Goal: Find specific page/section: Find specific page/section

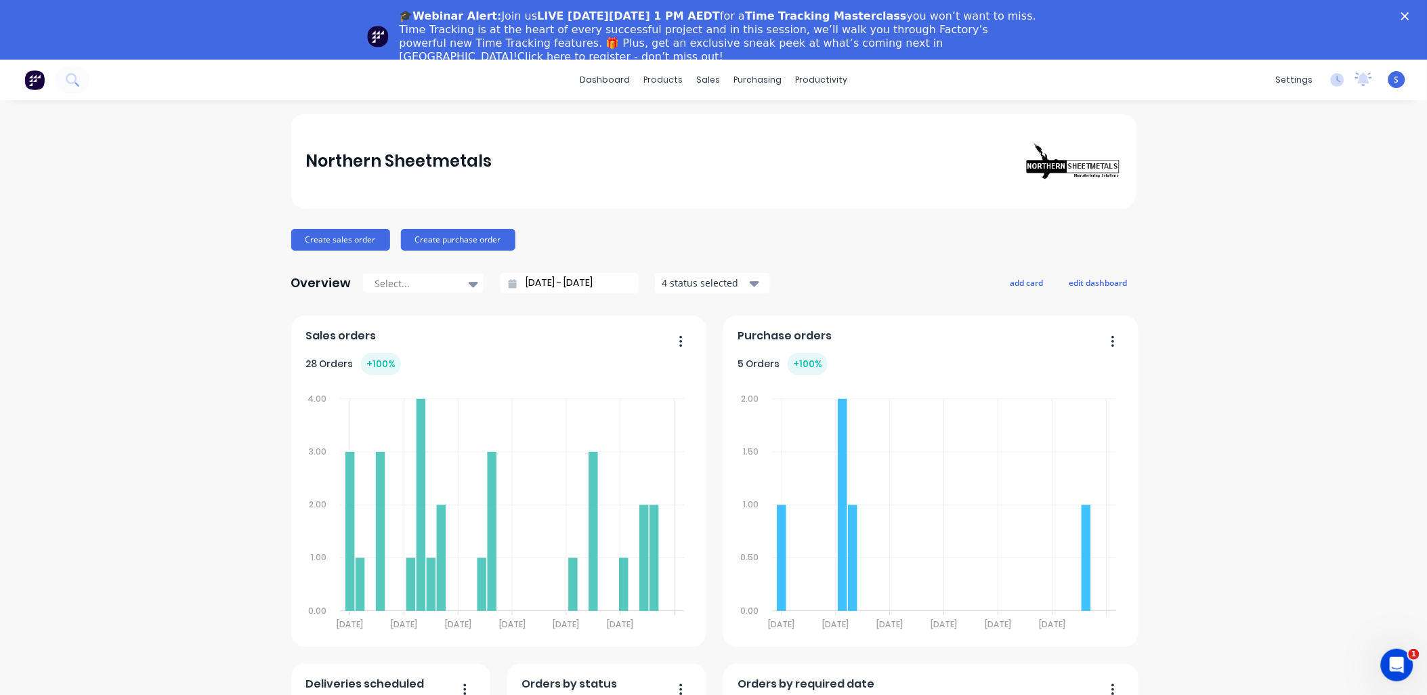
click at [1411, 12] on div "🎓Webinar Alert: Join us LIVE [DATE][DATE] 1 PM AEDT for a Time Tracking Masterc…" at bounding box center [713, 36] width 1427 height 62
click at [1409, 12] on icon "Close" at bounding box center [1405, 16] width 8 height 8
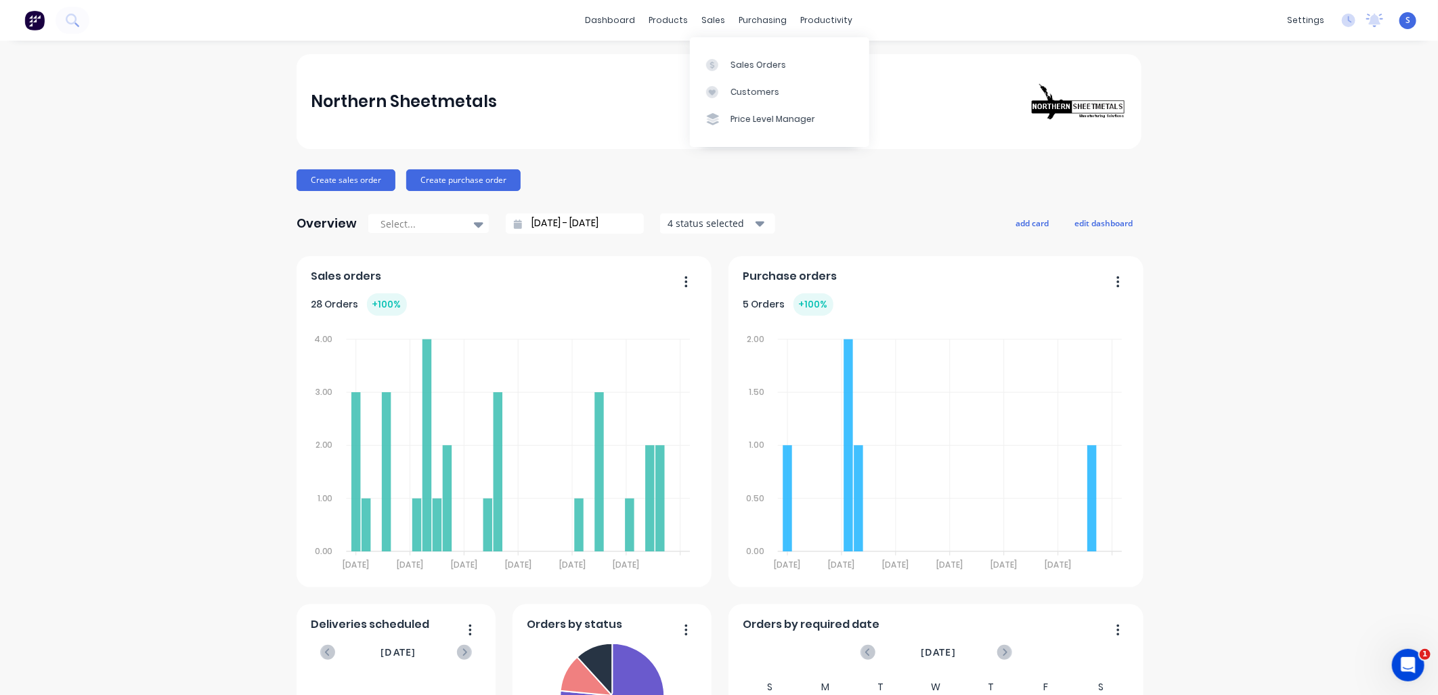
click at [721, 61] on div at bounding box center [716, 65] width 20 height 12
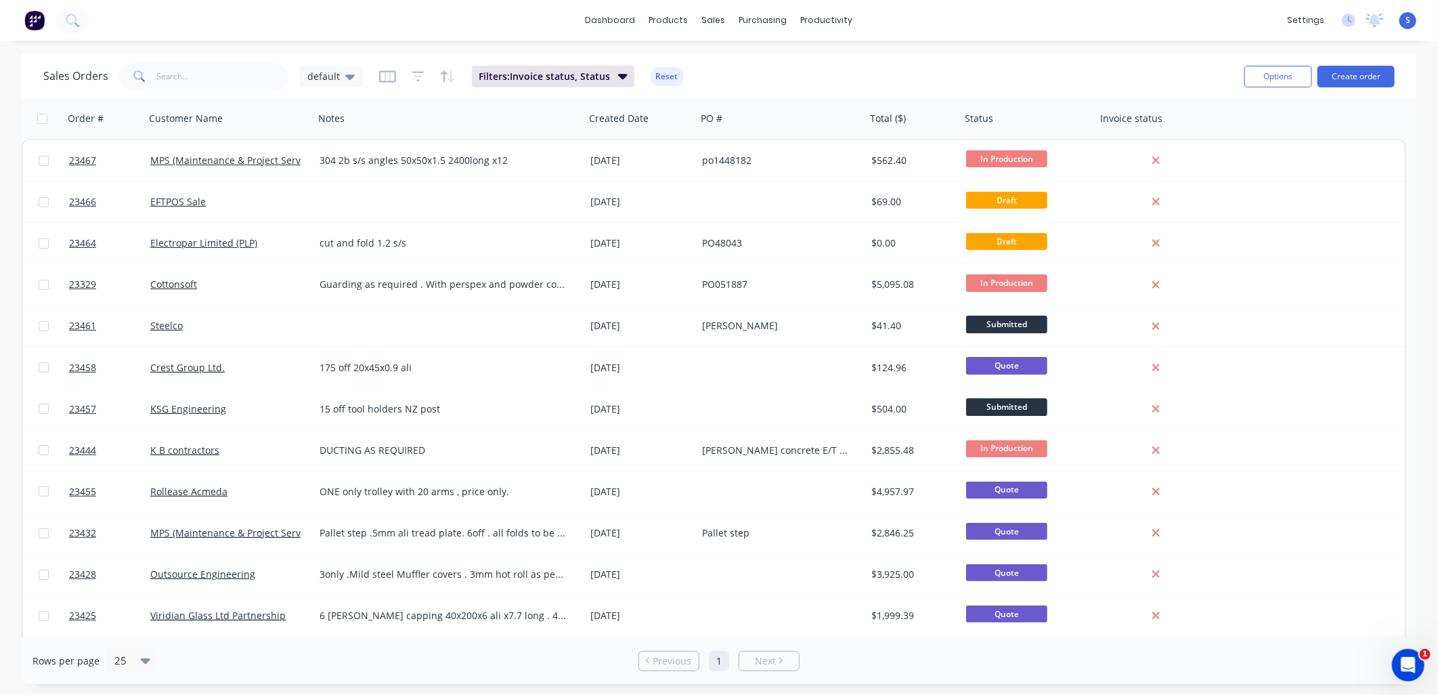
click at [224, 244] on link "Electropar Limited (PLP)" at bounding box center [203, 242] width 107 height 13
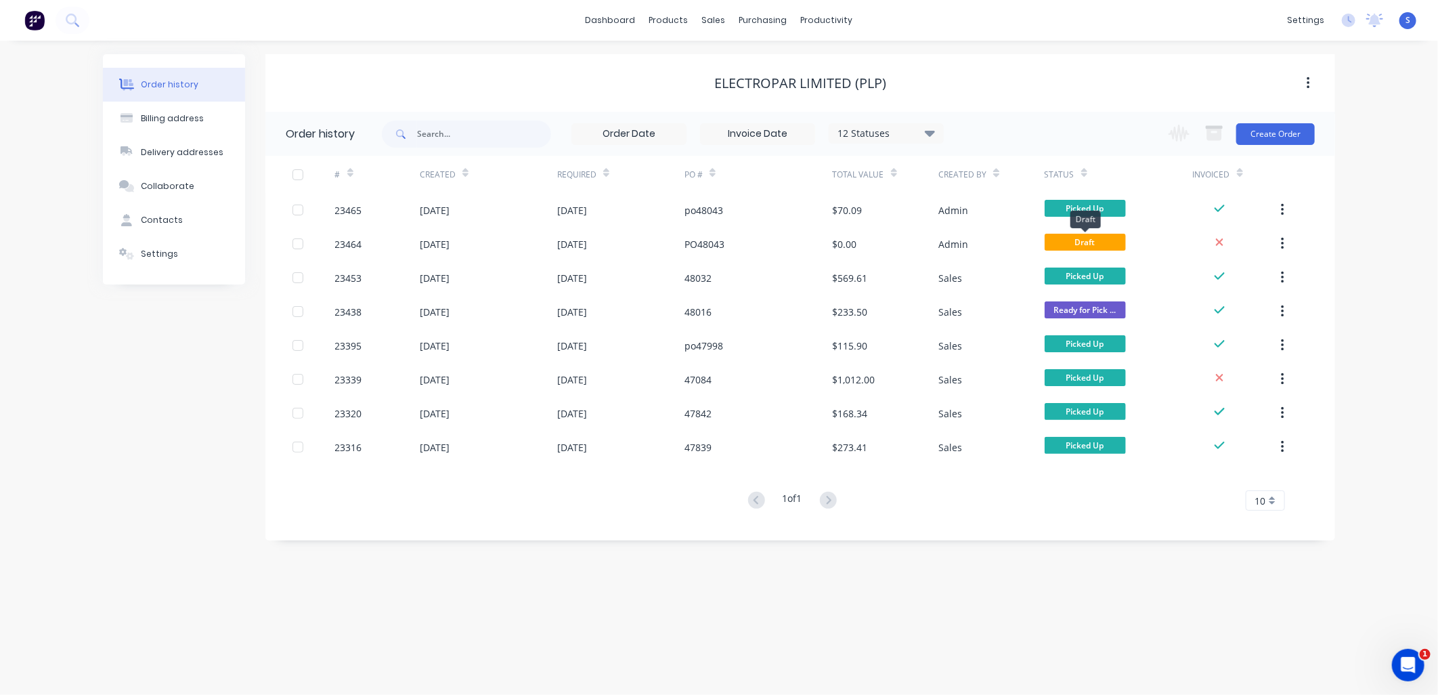
click at [1082, 242] on span "Draft" at bounding box center [1085, 242] width 81 height 17
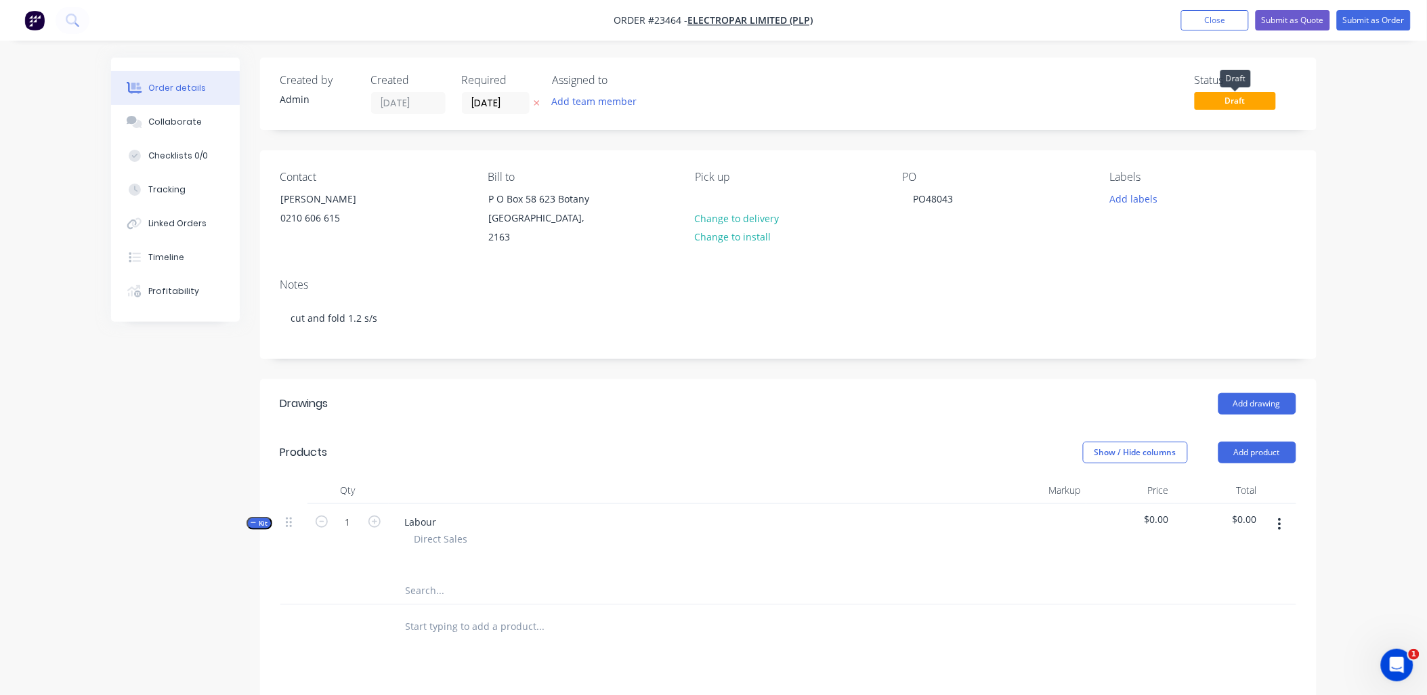
click at [1240, 98] on span "Draft" at bounding box center [1235, 100] width 81 height 17
click at [1212, 18] on button "Close" at bounding box center [1215, 20] width 68 height 20
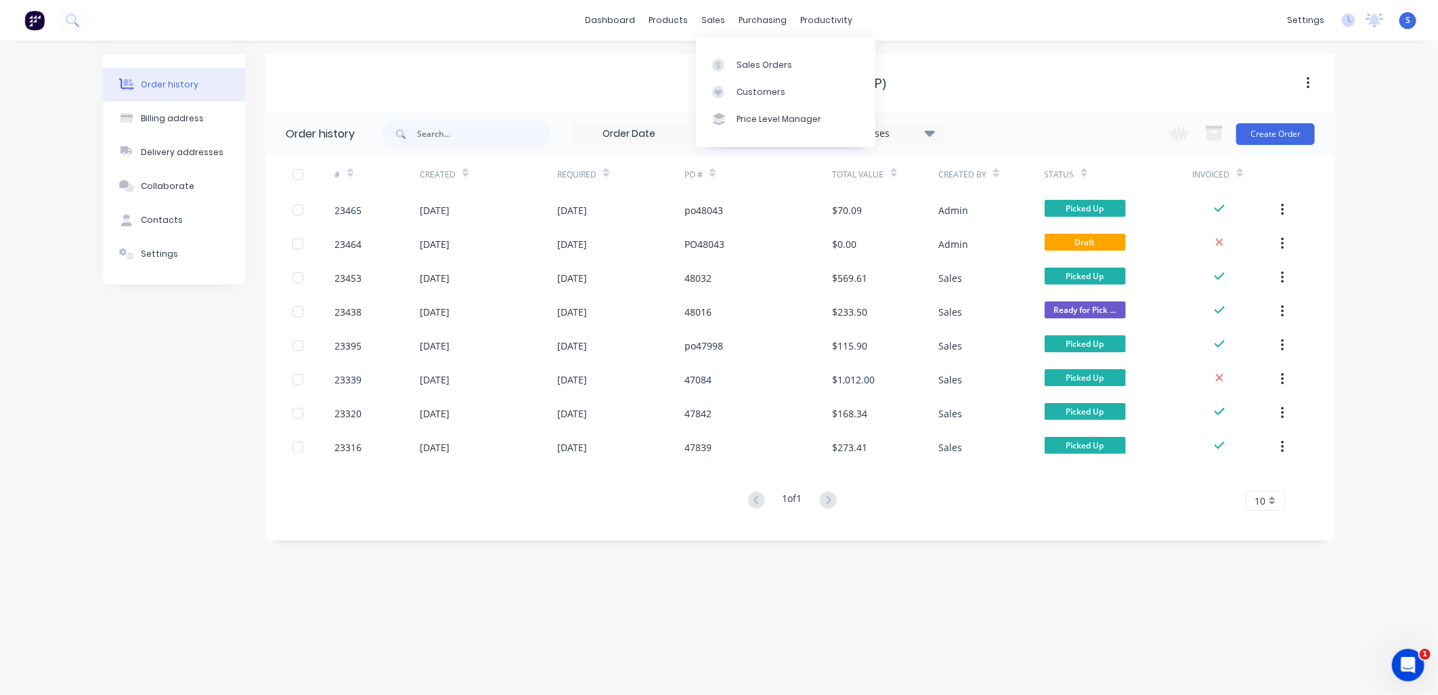
click at [744, 66] on div "Sales Orders" at bounding box center [765, 65] width 56 height 12
